Goal: Navigation & Orientation: Find specific page/section

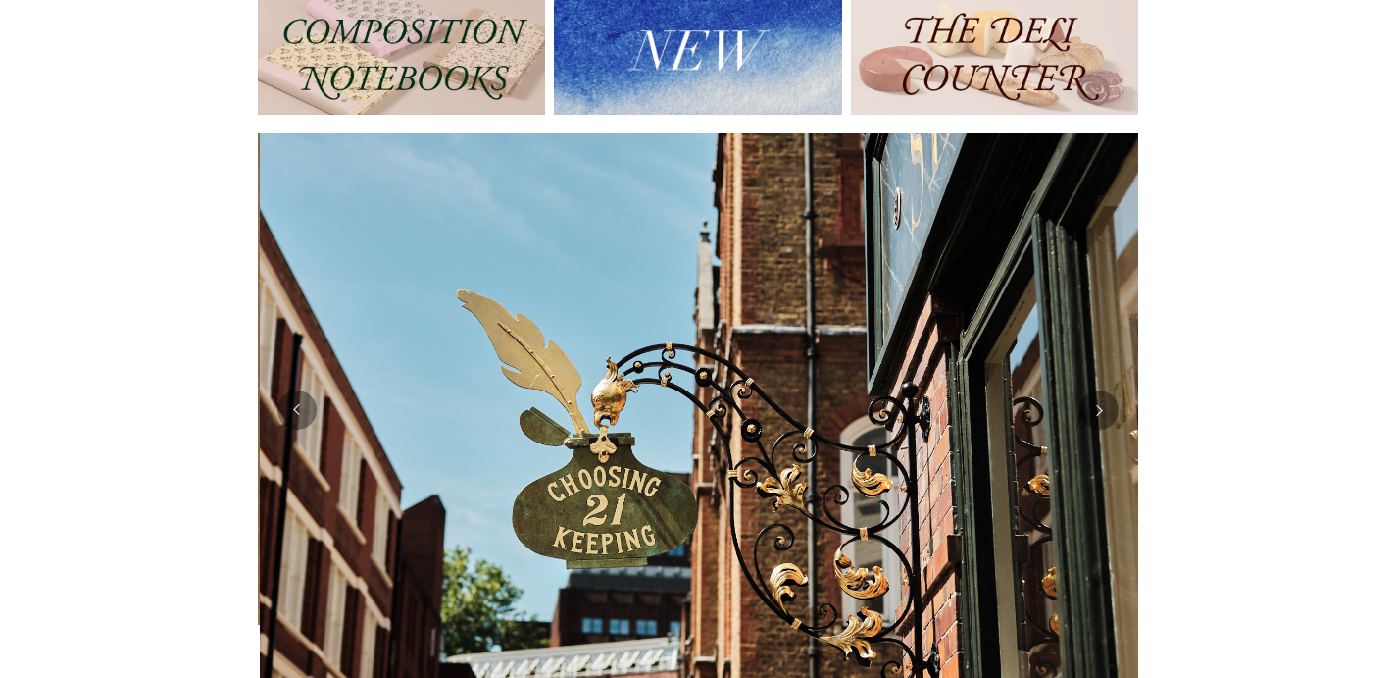
scroll to position [0, 881]
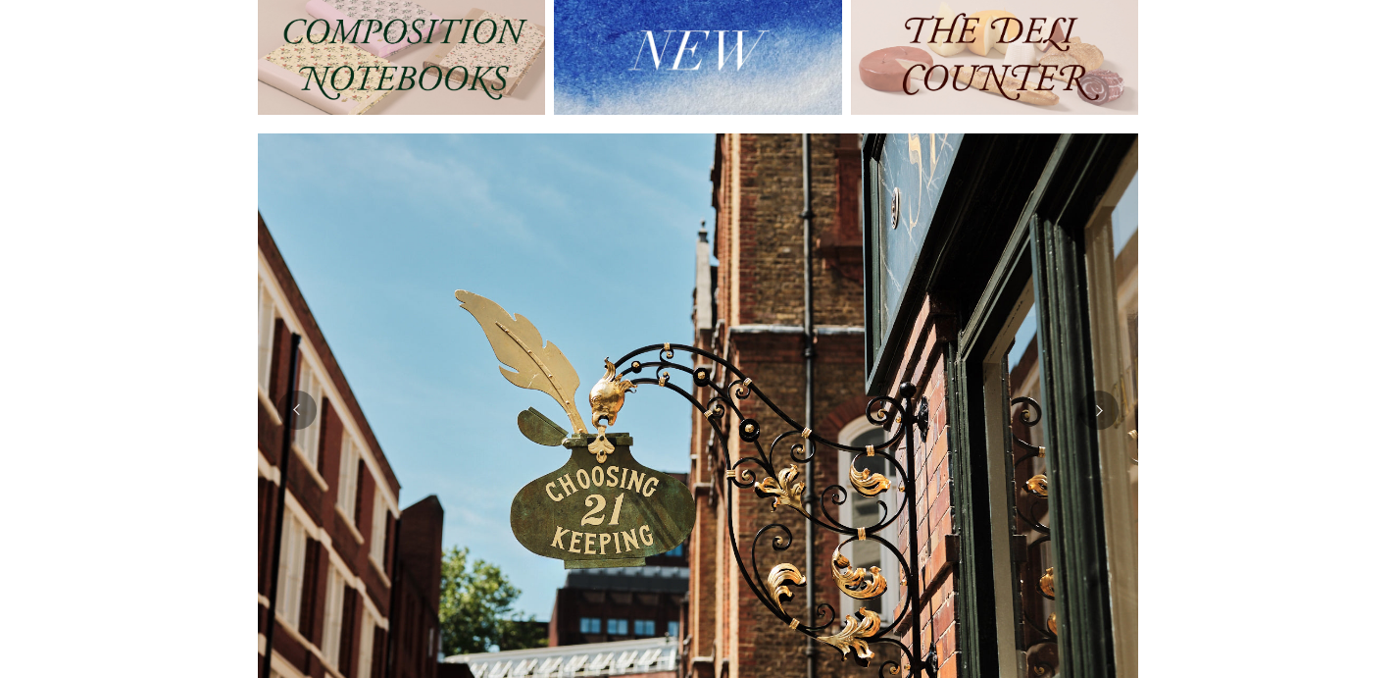
click at [288, 435] on div at bounding box center [698, 409] width 881 height 553
click at [297, 426] on button "Previous" at bounding box center [297, 409] width 39 height 39
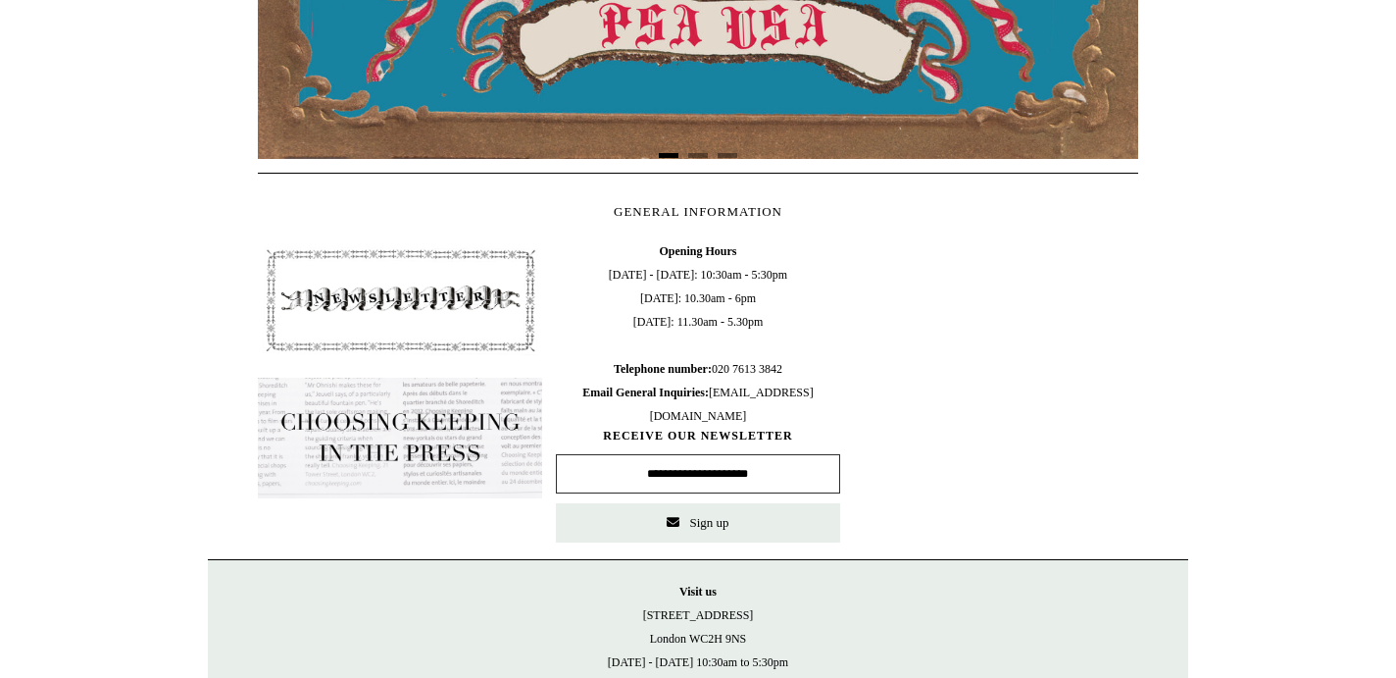
scroll to position [0, 0]
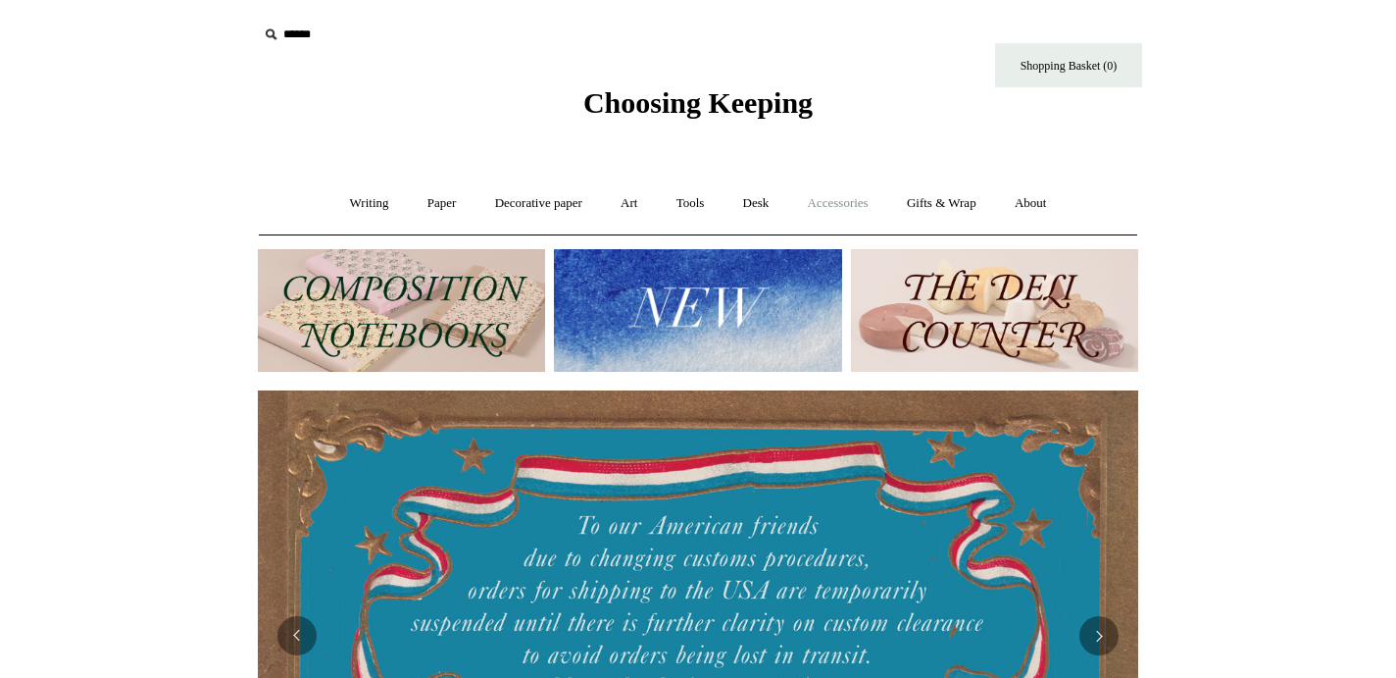
click at [837, 207] on link "Accessories +" at bounding box center [838, 204] width 96 height 52
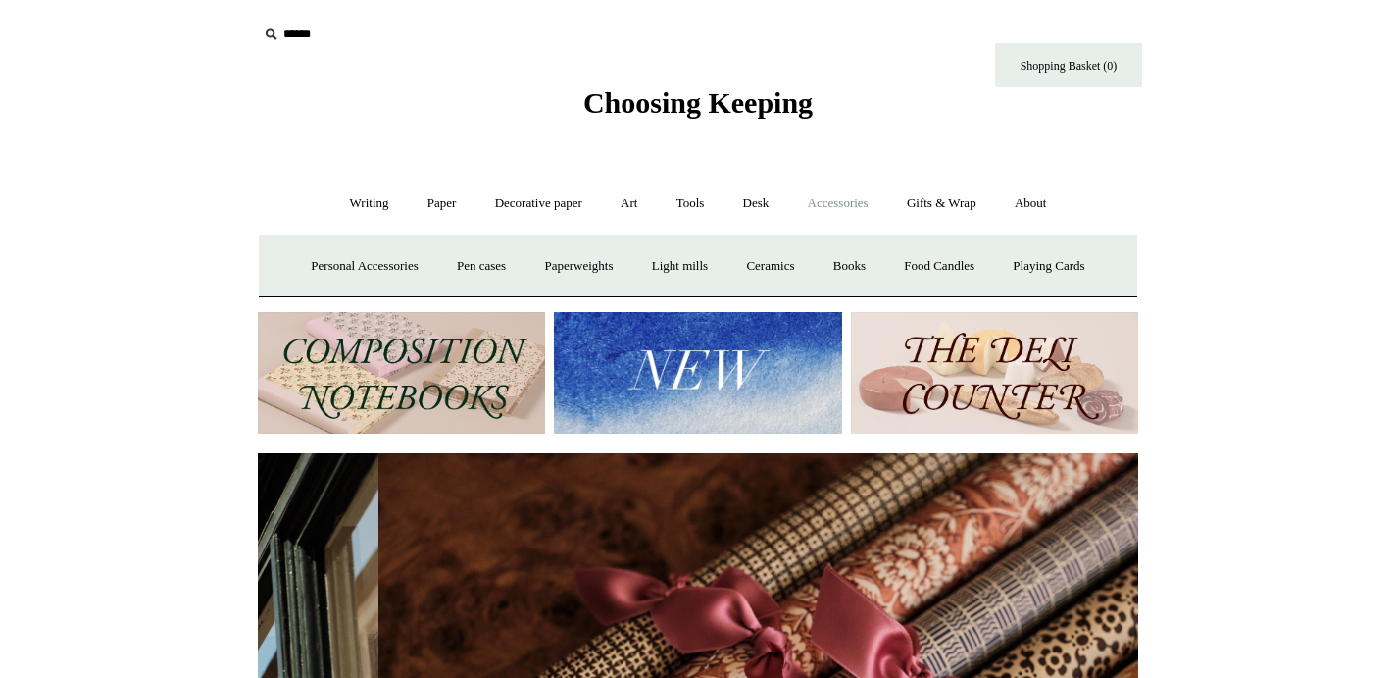
scroll to position [0, 1761]
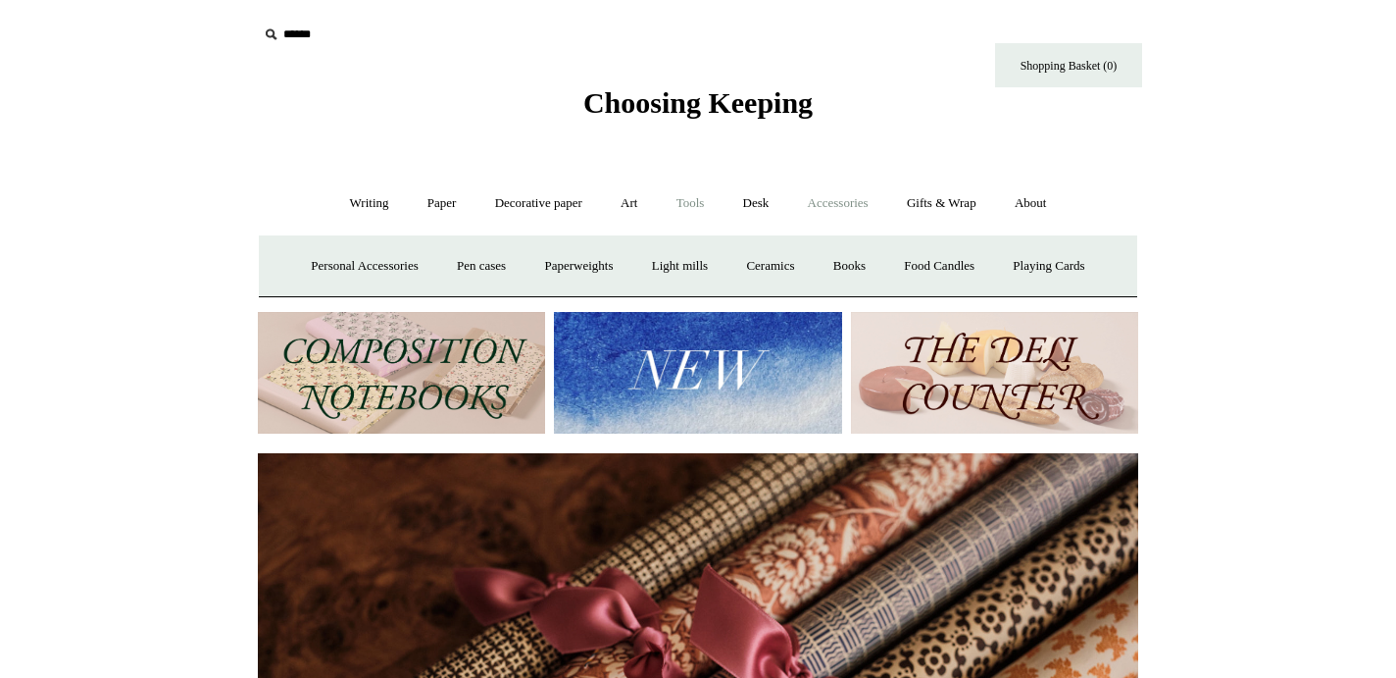
click at [697, 206] on link "Tools +" at bounding box center [691, 204] width 64 height 52
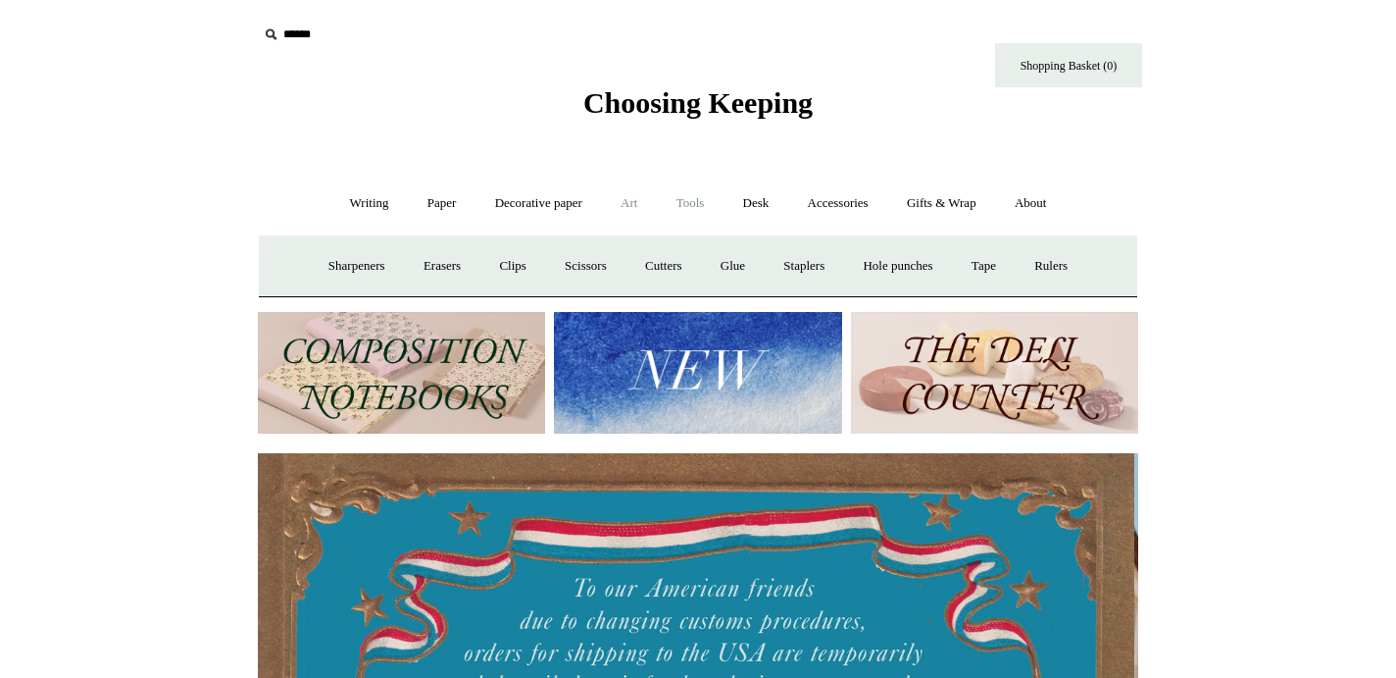
scroll to position [0, 0]
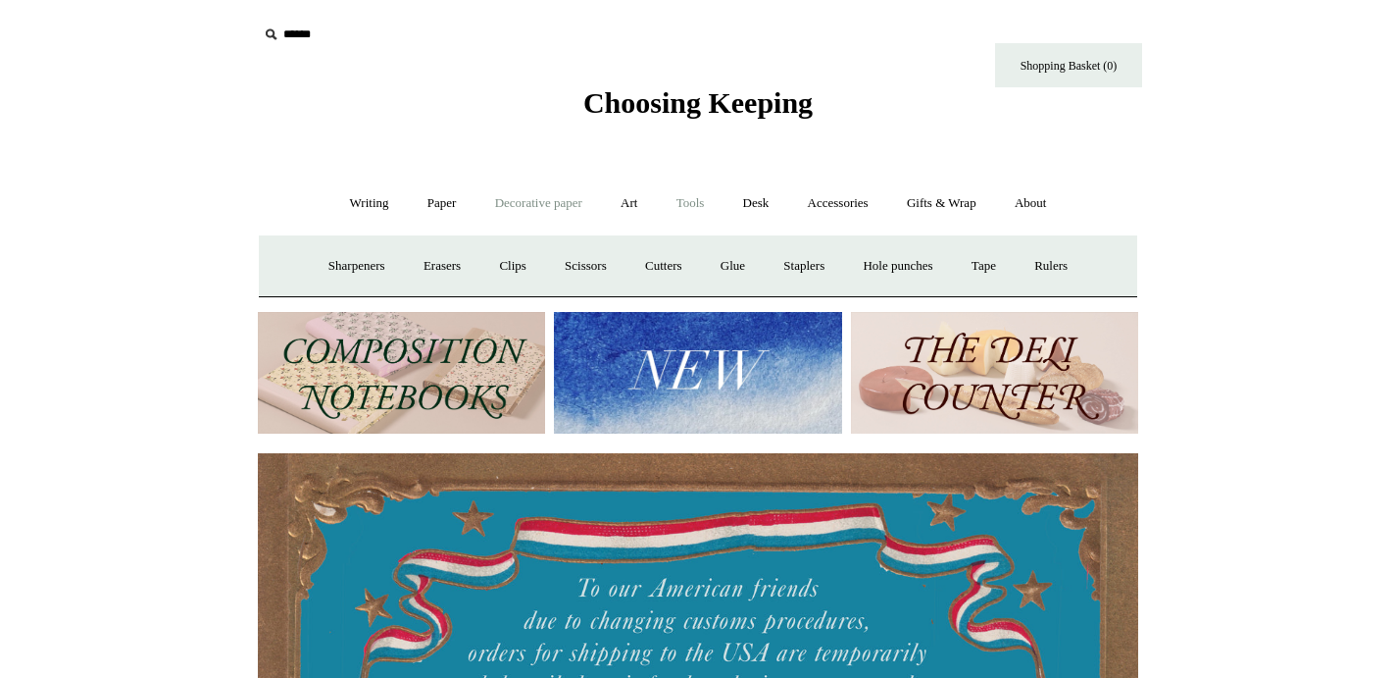
click at [508, 206] on link "Decorative paper +" at bounding box center [539, 204] width 123 height 52
click at [637, 212] on link "Art +" at bounding box center [629, 204] width 52 height 52
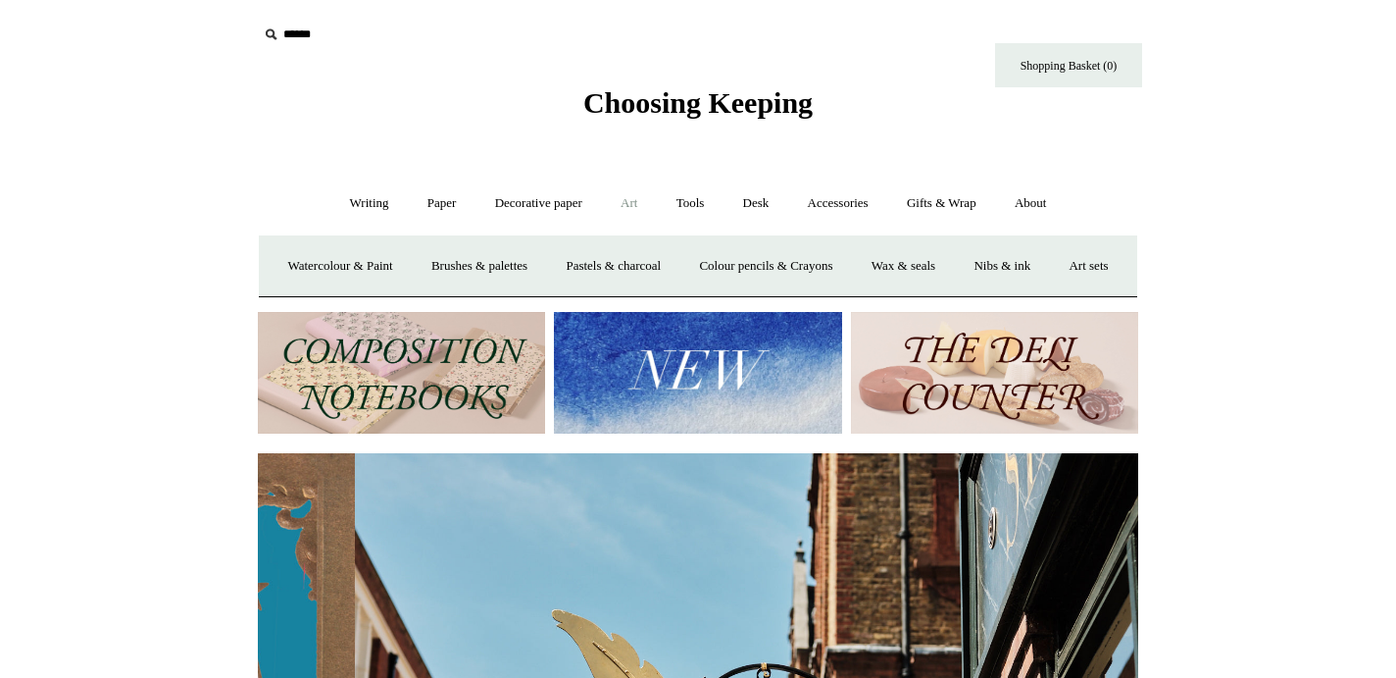
scroll to position [0, 881]
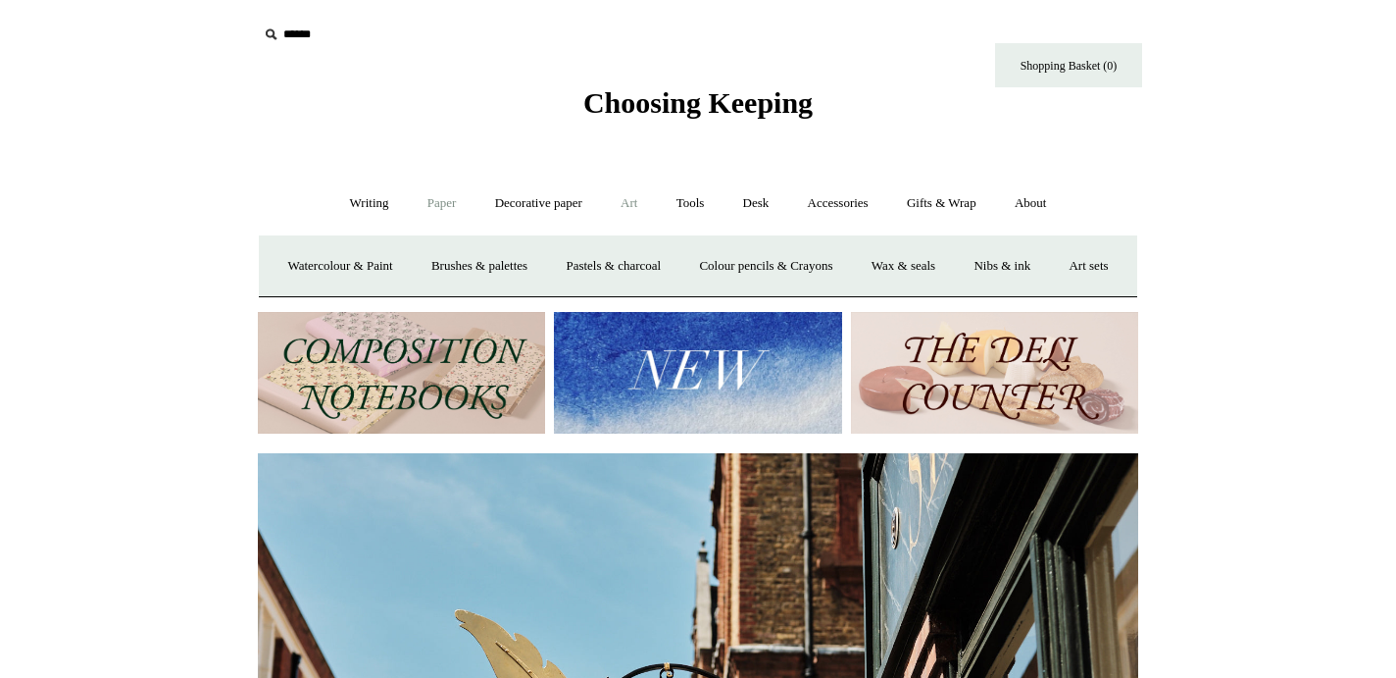
click at [434, 210] on link "Paper +" at bounding box center [442, 204] width 65 height 52
click at [349, 208] on link "Writing +" at bounding box center [369, 204] width 75 height 52
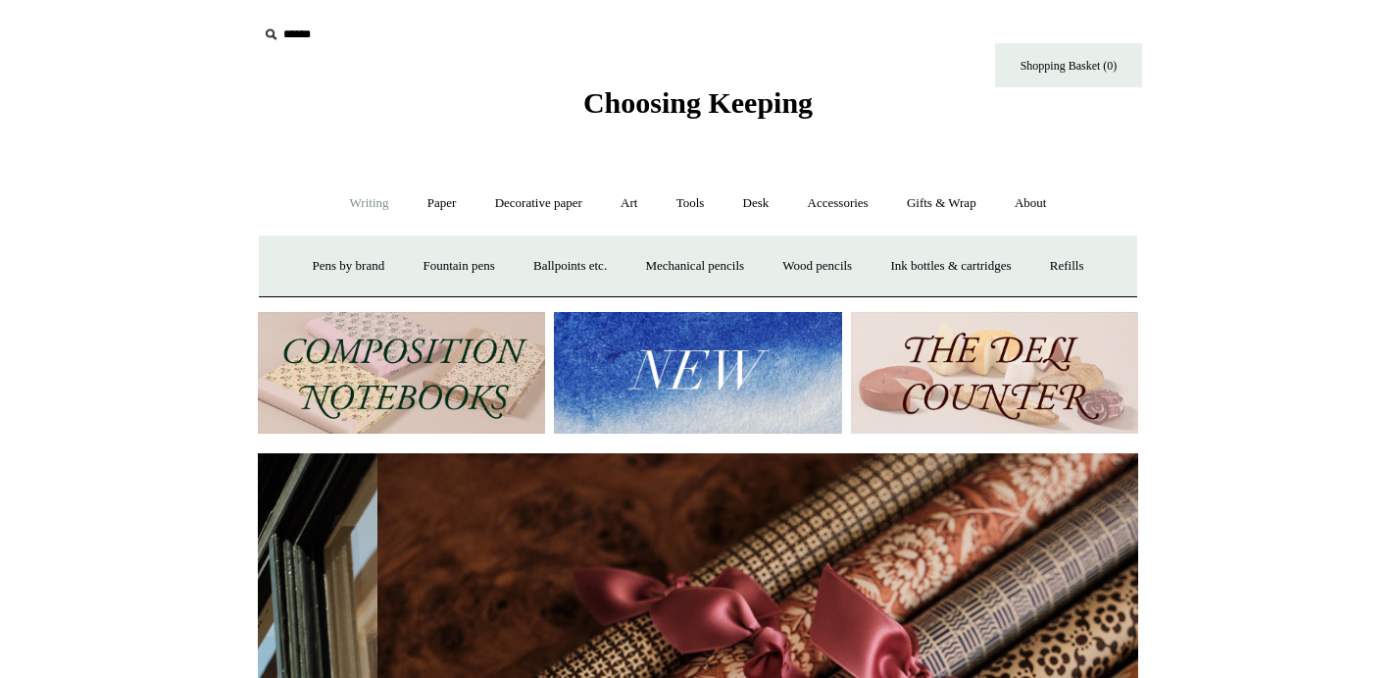
scroll to position [0, 1761]
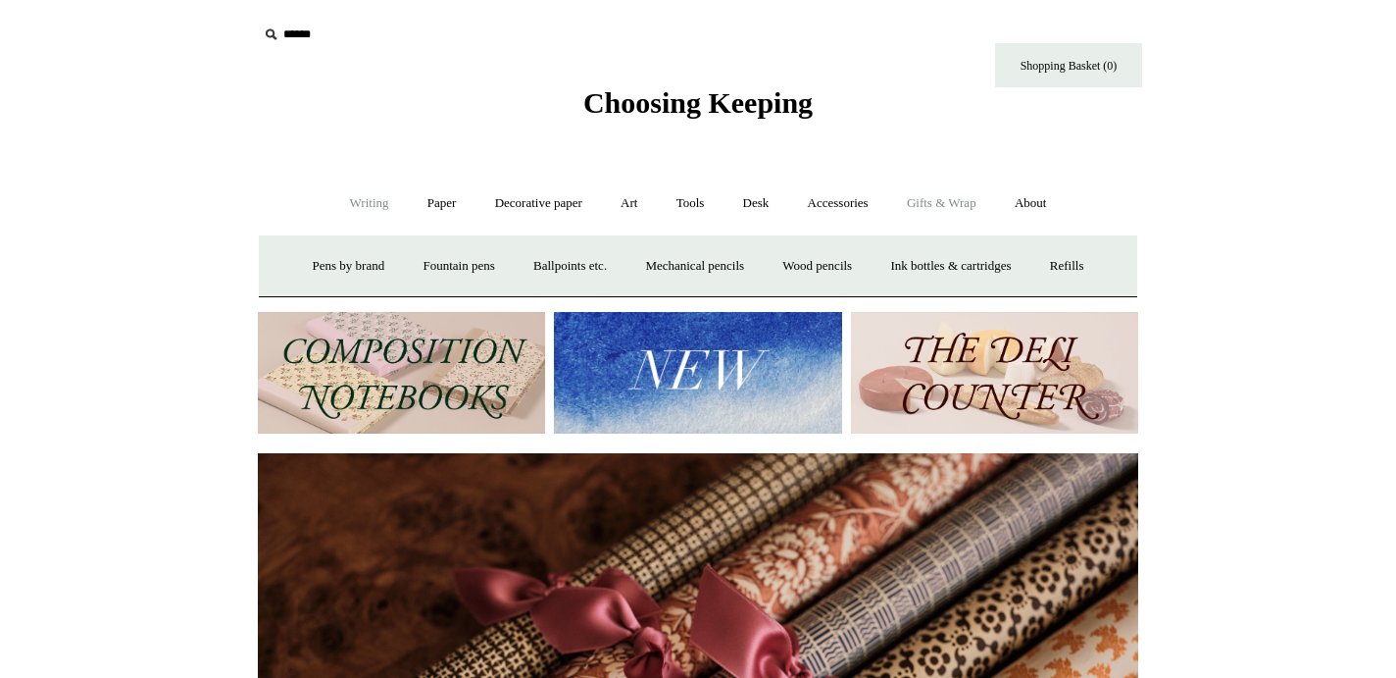
click at [915, 206] on link "Gifts & Wrap +" at bounding box center [941, 204] width 105 height 52
click at [949, 209] on link "Gifts & Wrap -" at bounding box center [941, 204] width 105 height 52
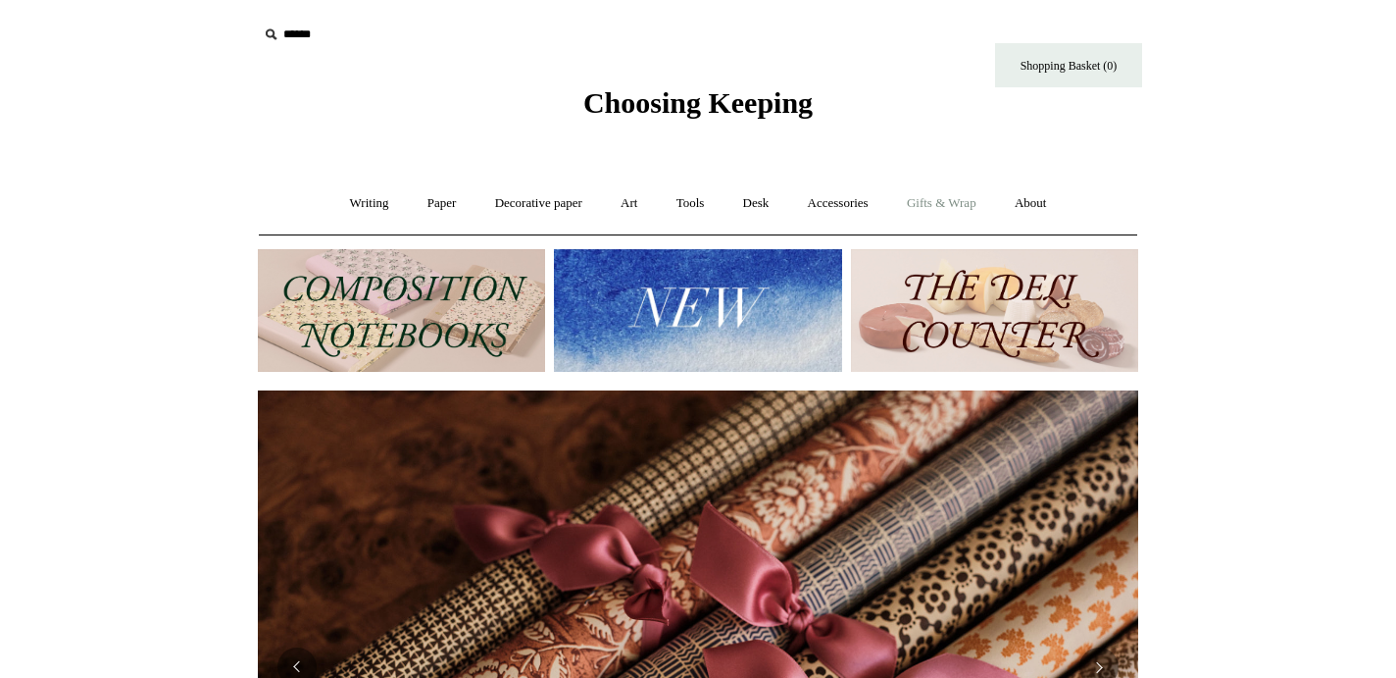
click at [961, 217] on link "Gifts & Wrap +" at bounding box center [941, 204] width 105 height 52
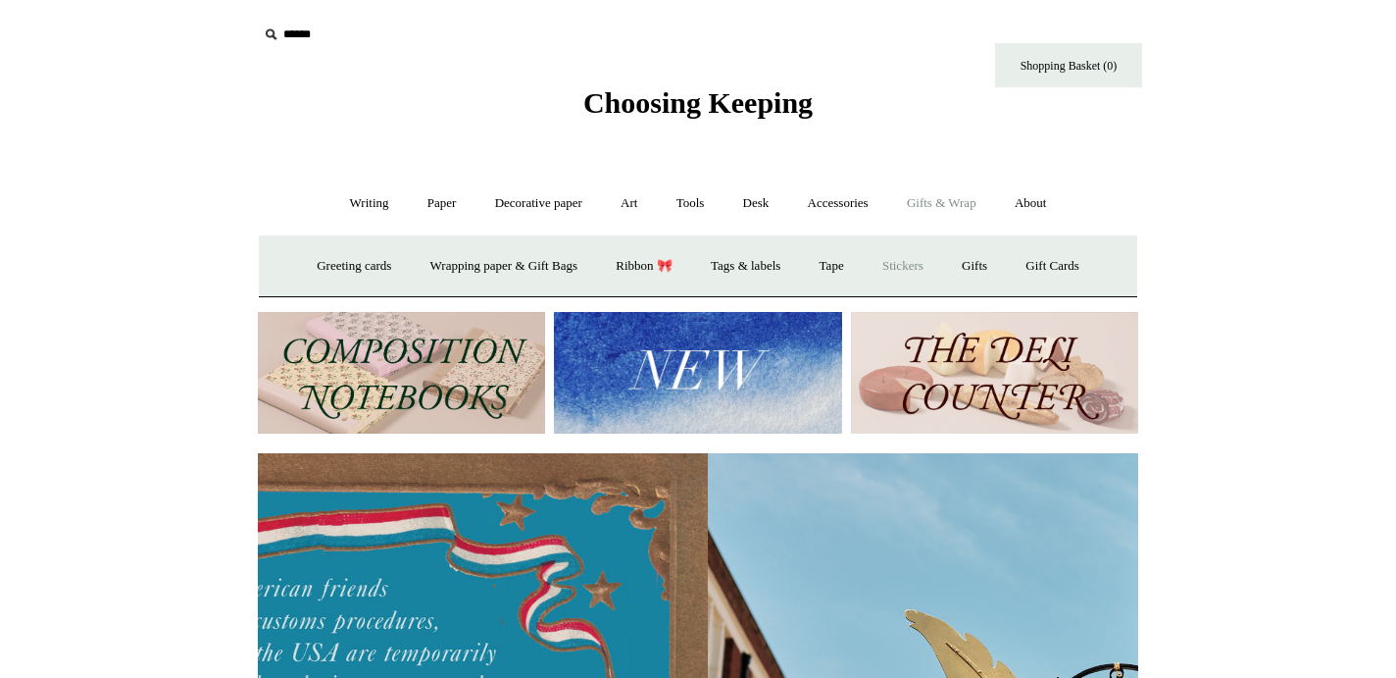
scroll to position [0, 2]
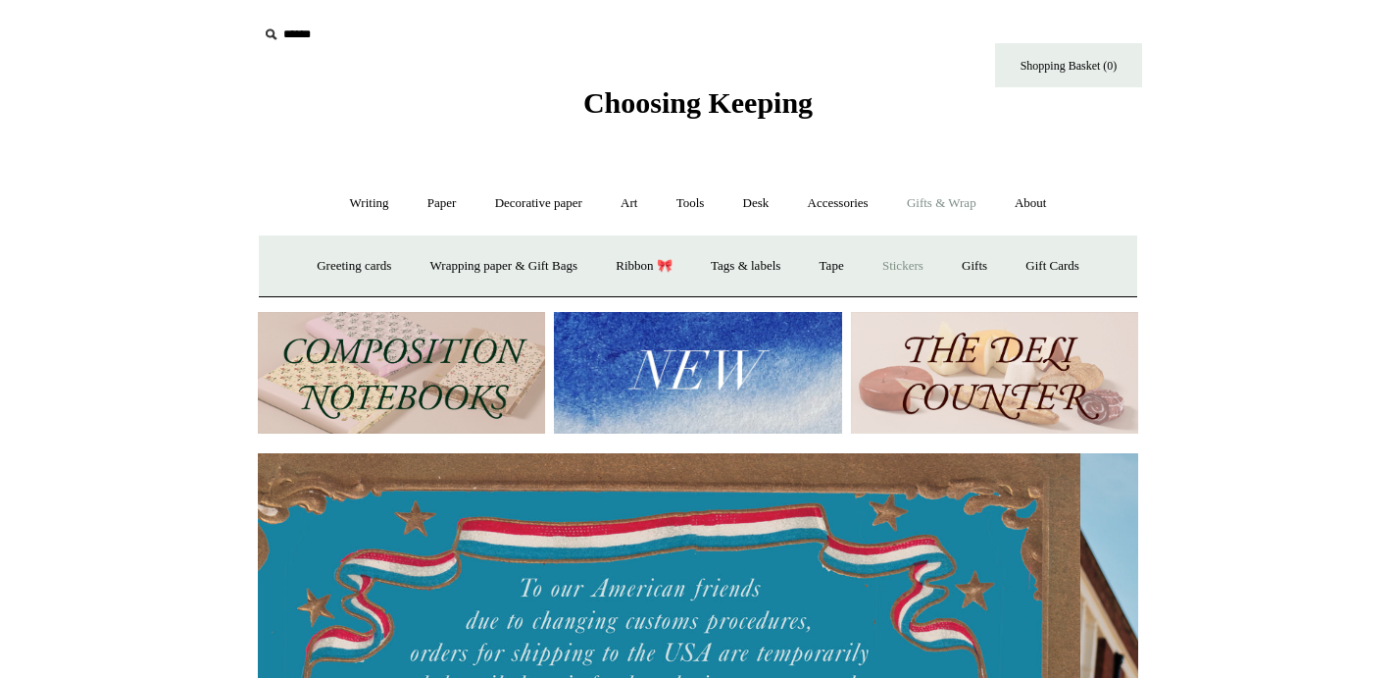
click at [914, 264] on link "Stickers" at bounding box center [903, 266] width 76 height 52
